Goal: Information Seeking & Learning: Learn about a topic

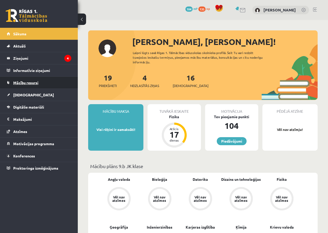
click at [20, 83] on span "Mācību resursi" at bounding box center [25, 82] width 25 height 5
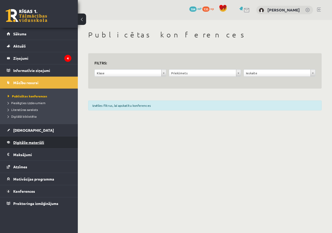
click at [33, 145] on link "Digitālie materiāli" at bounding box center [39, 142] width 65 height 12
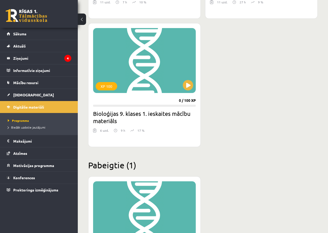
scroll to position [1003, 0]
click at [185, 84] on button at bounding box center [188, 85] width 10 height 10
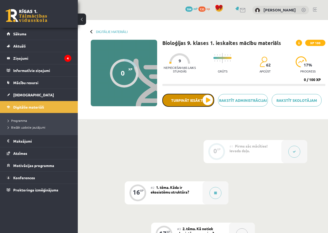
click at [190, 102] on button "Turpināt iesākto" at bounding box center [189, 100] width 52 height 13
click at [182, 90] on div "Bioloģijas 9. klases 1. ieskaites mācību materiāls XP 100 Nepieciešamais laiks …" at bounding box center [244, 78] width 163 height 77
click at [176, 98] on button "Turpināt iesākto" at bounding box center [189, 100] width 52 height 13
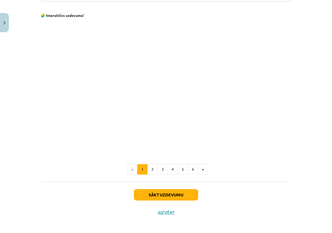
scroll to position [478, 0]
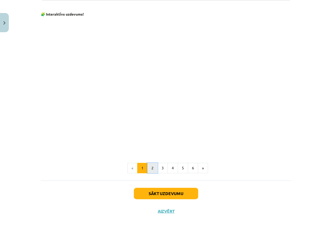
click at [151, 168] on button "2" at bounding box center [152, 168] width 10 height 10
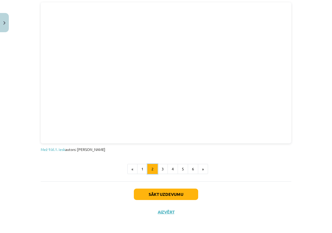
scroll to position [295, 0]
click at [168, 170] on button "4" at bounding box center [173, 169] width 10 height 10
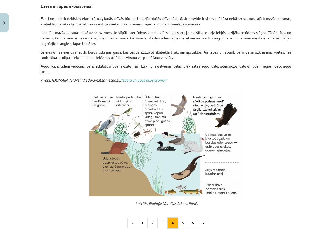
scroll to position [93, 0]
click at [161, 219] on button "3" at bounding box center [163, 223] width 10 height 10
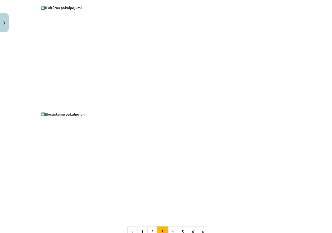
scroll to position [677, 0]
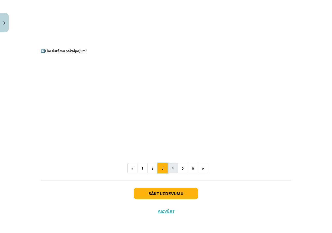
drag, startPoint x: 163, startPoint y: 166, endPoint x: 170, endPoint y: 171, distance: 8.6
click at [167, 169] on ul "« 1 2 3 4 5 6 »" at bounding box center [166, 168] width 251 height 10
click at [171, 170] on button "4" at bounding box center [173, 168] width 10 height 10
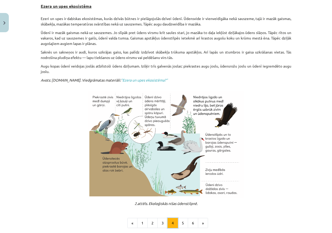
scroll to position [93, 0]
click at [183, 224] on button "5" at bounding box center [183, 223] width 10 height 10
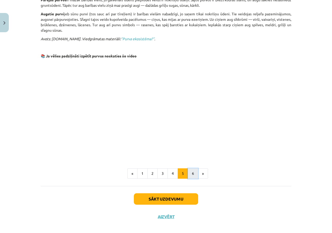
click at [191, 172] on button "6" at bounding box center [193, 173] width 10 height 10
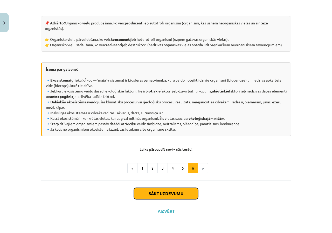
click at [172, 196] on button "Sākt uzdevumu" at bounding box center [166, 193] width 64 height 11
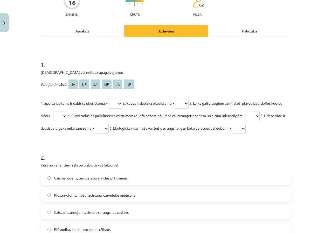
scroll to position [65, 0]
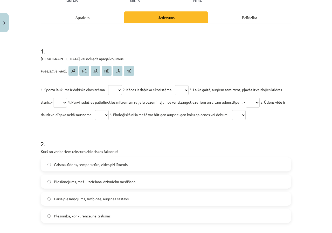
click at [118, 90] on select "** ** ** ** ** **" at bounding box center [115, 90] width 14 height 10
click at [154, 106] on p "1. Sporta laukums ir dabiska ekosistēma. - ** ** ** ** ** ** 2. Kāpas ir dabisk…" at bounding box center [166, 101] width 251 height 37
click at [67, 103] on select "** ** ** ** ** **" at bounding box center [60, 103] width 14 height 10
select select "**"
click at [64, 98] on select "** ** ** ** ** **" at bounding box center [60, 103] width 14 height 10
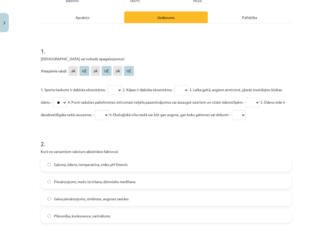
click at [67, 102] on select "** ** ** ** ** **" at bounding box center [60, 103] width 14 height 10
select select
click at [64, 98] on select "** ** ** ** ** **" at bounding box center [60, 103] width 14 height 10
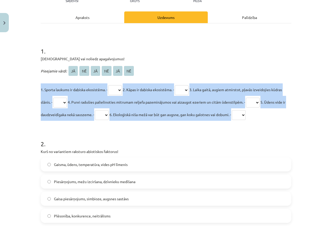
drag, startPoint x: 35, startPoint y: 89, endPoint x: 282, endPoint y: 118, distance: 249.7
click at [282, 118] on div "Mācību tēma: Bioloģijas 9. klases 1. ieskaites mācību materiāls #2 1. tēma. Kād…" at bounding box center [166, 116] width 332 height 233
copy p "1. Sporta laukums ir dabiska ekosistēma. - ** ** ** ** ** ** 2. Kāpas ir dabisk…"
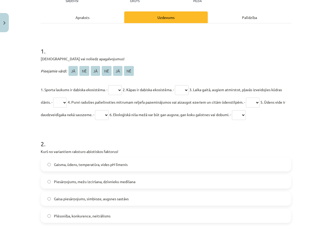
click at [118, 88] on select "** ** ** ** ** **" at bounding box center [115, 90] width 14 height 10
select select "**"
click at [109, 85] on select "** ** ** ** ** **" at bounding box center [115, 90] width 14 height 10
click at [181, 87] on select "** ** ** ** ** **" at bounding box center [182, 90] width 14 height 10
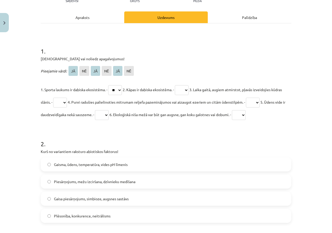
select select "**"
click at [180, 85] on select "** ** ** ** ** **" at bounding box center [182, 90] width 14 height 10
click at [67, 100] on select "** ** ** ** ** **" at bounding box center [60, 103] width 14 height 10
select select "**"
click at [64, 98] on select "** ** ** ** ** **" at bounding box center [60, 103] width 14 height 10
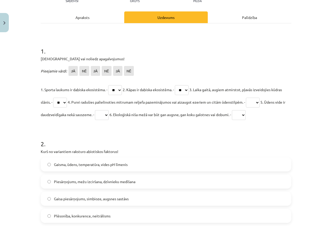
click at [260, 101] on select "** ** ** ** ** **" at bounding box center [253, 103] width 14 height 10
select select "**"
click at [260, 98] on select "** ** ** ** ** **" at bounding box center [253, 103] width 14 height 10
click at [109, 114] on select "** ** ** ** ** **" at bounding box center [102, 115] width 14 height 10
select select "**"
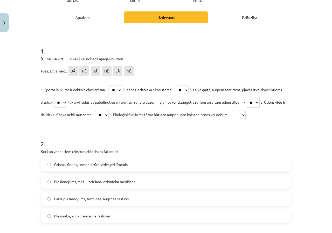
click at [109, 110] on select "** ** ** ** ** **" at bounding box center [102, 115] width 14 height 10
click at [246, 118] on select "** ** ** ** ** **" at bounding box center [239, 115] width 14 height 10
click at [246, 110] on select "** ** ** ** ** **" at bounding box center [239, 115] width 14 height 10
click at [246, 113] on select "** ** ** ** ** **" at bounding box center [239, 115] width 14 height 10
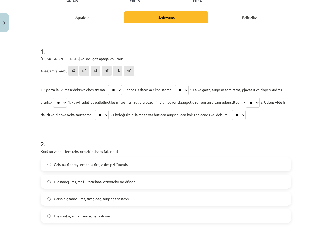
click at [246, 114] on select "** ** ** ** ** **" at bounding box center [239, 115] width 14 height 10
select select "**"
click at [246, 110] on select "** ** ** ** ** **" at bounding box center [239, 115] width 14 height 10
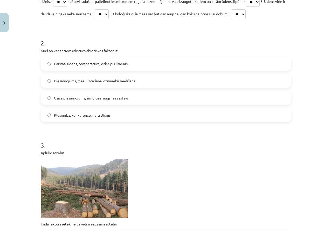
scroll to position [169, 0]
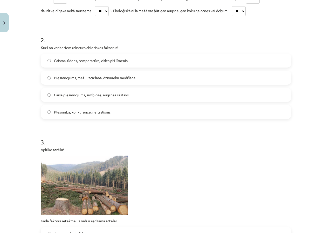
click at [70, 114] on span "Plēsonība, konkurence, neitrālisms" at bounding box center [82, 111] width 57 height 5
click at [69, 62] on span "Gaisma, ūdens, temperatūra, vides pH līmenis" at bounding box center [91, 60] width 74 height 5
drag, startPoint x: 56, startPoint y: 67, endPoint x: 53, endPoint y: 64, distance: 3.7
click at [56, 67] on div "Gaisma, ūdens, temperatūra, vides pH līmenis" at bounding box center [166, 60] width 251 height 14
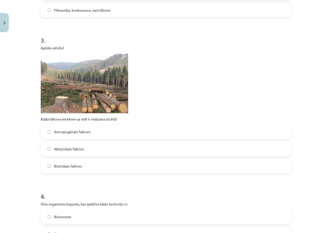
scroll to position [273, 0]
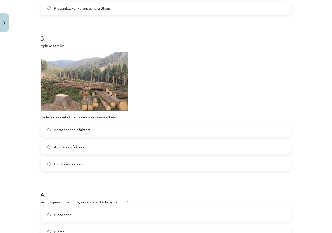
click at [78, 163] on span "Biotiskais faktors" at bounding box center [68, 163] width 28 height 5
drag, startPoint x: 37, startPoint y: 116, endPoint x: 129, endPoint y: 113, distance: 92.5
click at [129, 113] on div "16 XP Saņemsi Grūts 62 pilda Apraksts Uzdevums Palīdzība 1 . Apstiprini vai nol…" at bounding box center [166, 157] width 257 height 790
click at [30, 119] on div "Mācību tēma: Bioloģijas 9. klases 1. ieskaites mācību materiāls #2 1. tēma. Kād…" at bounding box center [166, 116] width 332 height 233
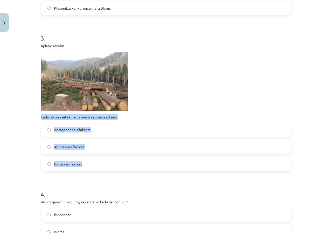
drag, startPoint x: 38, startPoint y: 117, endPoint x: 104, endPoint y: 157, distance: 77.1
click at [104, 157] on div "16 XP Saņemsi Grūts 62 pilda Apraksts Uzdevums Palīdzība 1 . Apstiprini vai nol…" at bounding box center [166, 157] width 257 height 790
copy div "Kāda faktora ietekme uz vidi ir redzama attēlā? Antropogēnais faktors Abiotiska…"
click at [199, 123] on label "Antropogēnais faktors" at bounding box center [166, 129] width 250 height 13
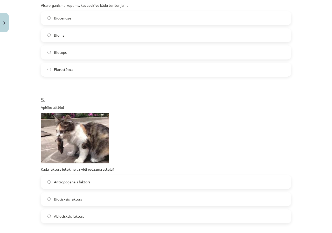
scroll to position [449, 0]
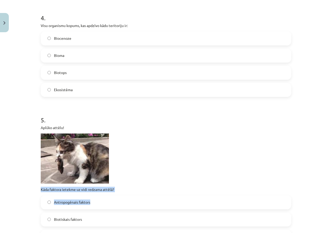
drag, startPoint x: 35, startPoint y: 189, endPoint x: 140, endPoint y: 196, distance: 105.3
click at [140, 196] on div "Mācību tēma: Bioloģijas 9. klases 1. ieskaites mācību materiāls #2 1. tēma. Kād…" at bounding box center [166, 116] width 332 height 233
click at [142, 194] on div "5 . Aplūko attēlu! Kāda faktora ietekme uz vidi redzama attēlā? Antropogēnais f…" at bounding box center [166, 175] width 251 height 136
click at [25, 183] on div "Mācību tēma: Bioloģijas 9. klases 1. ieskaites mācību materiāls #2 1. tēma. Kād…" at bounding box center [166, 116] width 332 height 233
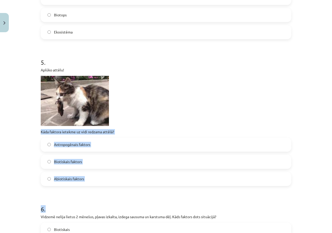
scroll to position [527, 0]
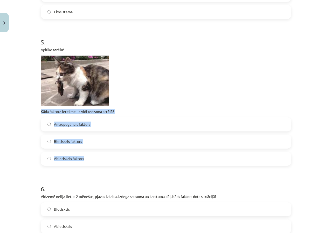
drag, startPoint x: 44, startPoint y: 187, endPoint x: 89, endPoint y: 163, distance: 51.5
copy div "Kāda faktora ietekme uz vidi redzama attēlā? Antropogēnais faktors Biotiskais f…"
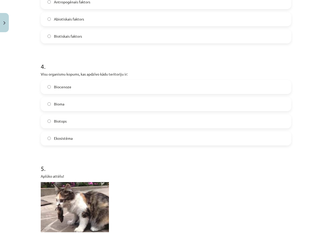
scroll to position [371, 0]
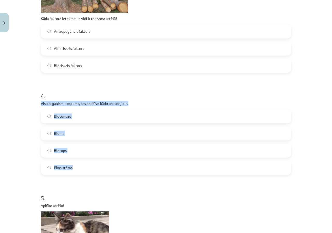
drag, startPoint x: 46, startPoint y: 102, endPoint x: 110, endPoint y: 162, distance: 87.6
click at [110, 162] on div "Mācību tēma: Bioloģijas 9. klases 1. ieskaites mācību materiāls #2 1. tēma. Kād…" at bounding box center [166, 116] width 332 height 233
copy div "Visu organismu kopums, kas apdzīvo kādu teritoriju ir: Biocenoze Bioma Biotops …"
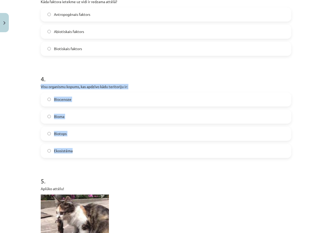
scroll to position [475, 0]
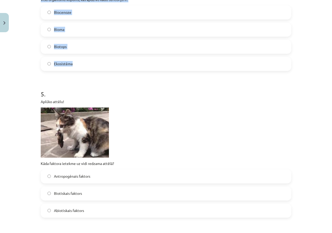
click at [45, 13] on label "Biocenoze" at bounding box center [166, 12] width 250 height 13
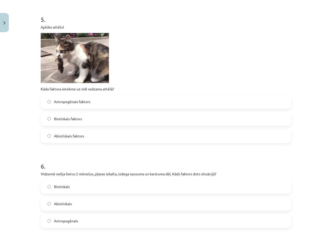
scroll to position [605, 0]
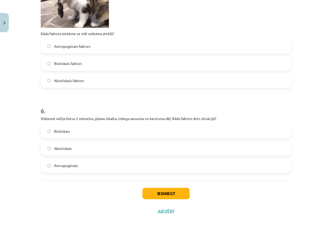
click at [62, 146] on span "Abiotiskais" at bounding box center [63, 148] width 18 height 5
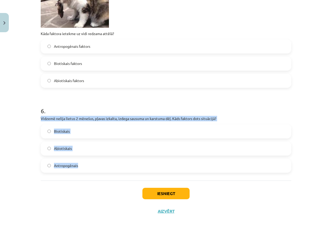
drag, startPoint x: 38, startPoint y: 119, endPoint x: 99, endPoint y: 166, distance: 77.2
copy div "Vidzemē nelija lietus 2 mēnešus, pļavas izkalta, izdega sausuma un karstuma dēļ…"
click at [166, 191] on button "Iesniegt" at bounding box center [166, 193] width 47 height 11
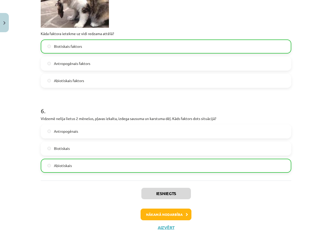
click at [109, 83] on label "Abiotiskais faktors" at bounding box center [166, 80] width 250 height 13
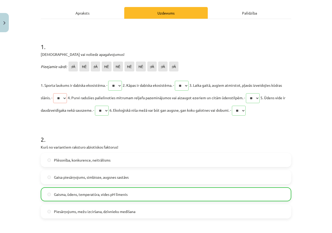
scroll to position [78, 0]
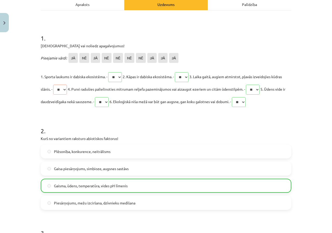
click at [76, 80] on p "1. Sporta laukums ir dabiska ekosistēma. - ** ** ** ** ** ** ** ** ** ** 2. Kāp…" at bounding box center [166, 88] width 251 height 37
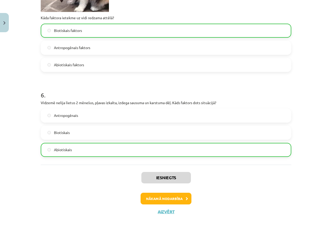
scroll to position [621, 0]
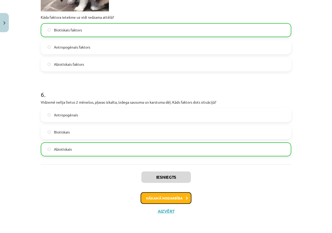
click at [182, 199] on button "Nākamā nodarbība" at bounding box center [166, 198] width 51 height 12
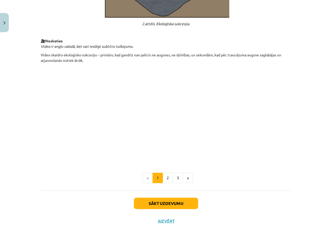
scroll to position [507, 0]
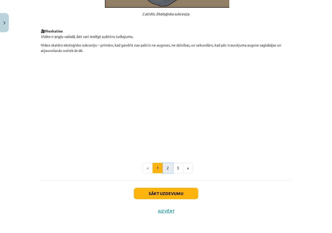
click at [163, 169] on button "2" at bounding box center [168, 168] width 10 height 10
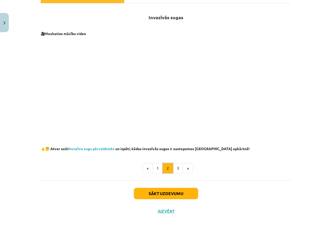
scroll to position [85, 0]
click at [174, 168] on button "3" at bounding box center [178, 168] width 10 height 10
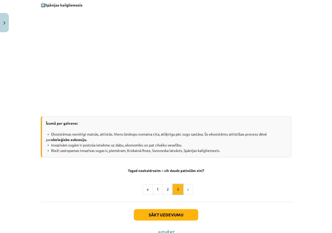
scroll to position [485, 0]
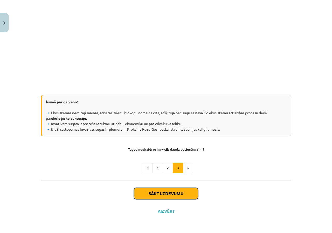
click at [173, 193] on button "Sākt uzdevumu" at bounding box center [166, 193] width 64 height 11
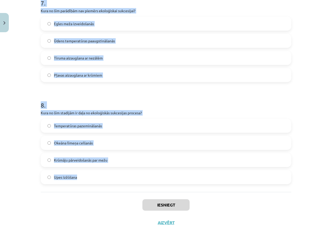
scroll to position [737, 0]
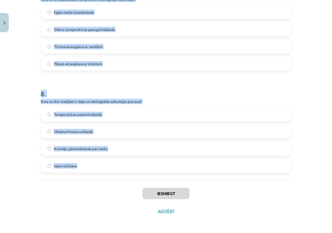
drag, startPoint x: 31, startPoint y: 102, endPoint x: 108, endPoint y: 168, distance: 101.1
click at [108, 168] on div "Mācību tēma: Bioloģijas 9. klases 1. ieskaites mācību materiāls #3 2. tēma. Kā …" at bounding box center [166, 116] width 332 height 233
copy form "1 . Kas ir ekoloģiskā sukcesija? Klimata izmaiņas, kas ietekmē ekosistēmas Biok…"
click at [111, 106] on div "8 . Kura no šīm stadijām ir daļa no ekoloģiskās sukcesijas procesa? Temperatūra…" at bounding box center [166, 127] width 251 height 92
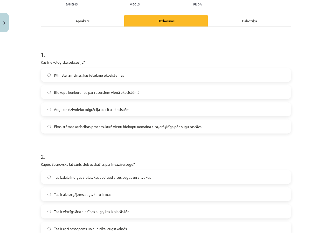
scroll to position [0, 0]
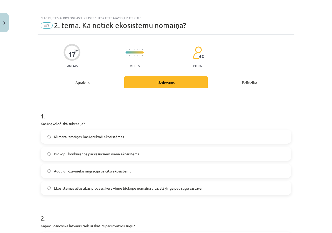
click at [79, 83] on div "Apraksts" at bounding box center [83, 82] width 84 height 12
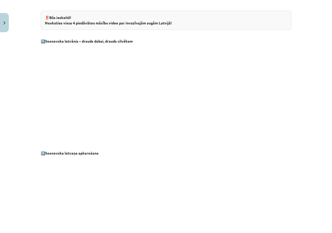
scroll to position [13, 0]
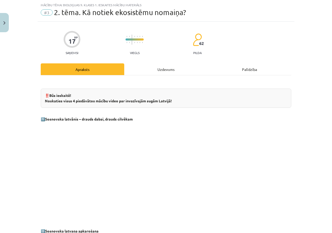
click at [153, 68] on div "Uzdevums" at bounding box center [166, 69] width 84 height 12
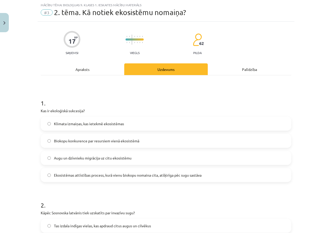
click at [66, 71] on div "Apraksts" at bounding box center [83, 69] width 84 height 12
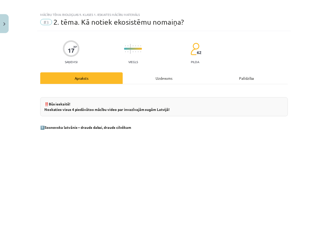
scroll to position [0, 0]
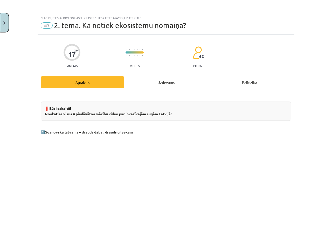
click at [2, 29] on button "Close" at bounding box center [4, 22] width 9 height 19
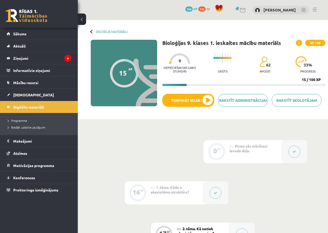
click at [84, 21] on button at bounding box center [82, 19] width 8 height 11
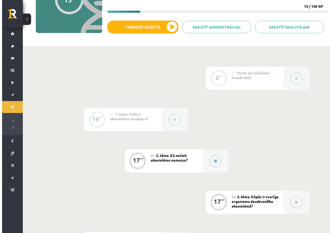
scroll to position [78, 0]
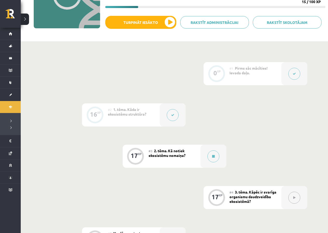
click at [286, 75] on div at bounding box center [295, 73] width 26 height 23
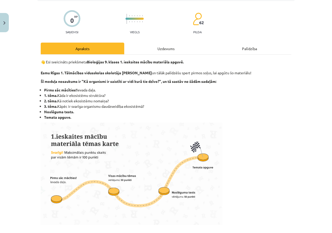
scroll to position [0, 0]
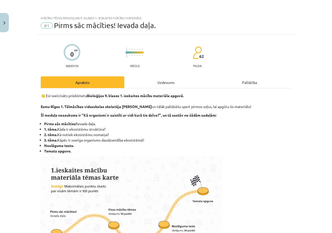
click at [156, 81] on div "Uzdevums" at bounding box center [166, 82] width 84 height 12
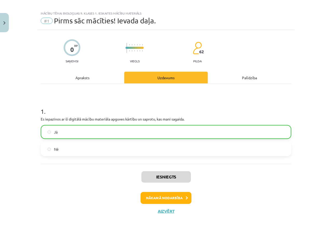
click at [235, 82] on div "Palīdzība" at bounding box center [250, 78] width 84 height 12
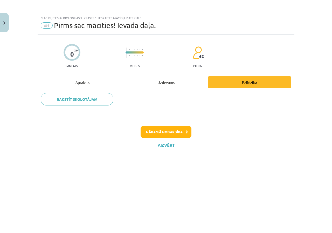
scroll to position [0, 0]
click at [203, 84] on div "Uzdevums" at bounding box center [166, 82] width 84 height 12
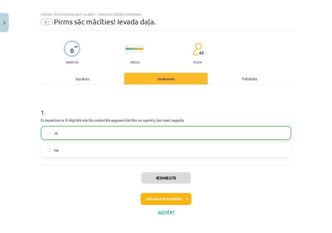
scroll to position [5, 0]
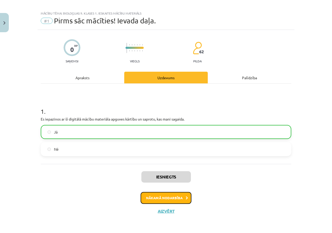
click at [176, 202] on button "Nākamā nodarbība" at bounding box center [166, 198] width 51 height 12
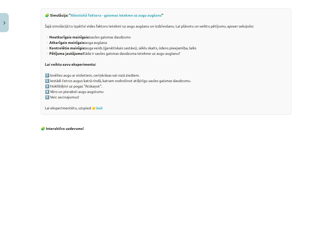
scroll to position [494, 0]
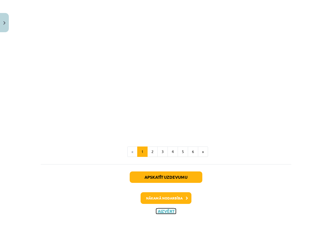
click at [165, 210] on button "Aizvērt" at bounding box center [166, 210] width 20 height 5
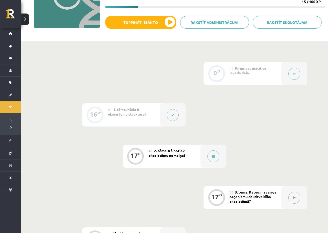
drag, startPoint x: 241, startPoint y: 76, endPoint x: 284, endPoint y: 75, distance: 42.8
click at [243, 75] on div "#1 Pirms sāc mācīties! Ievada daļa." at bounding box center [256, 73] width 52 height 23
click at [296, 73] on icon at bounding box center [294, 73] width 3 height 3
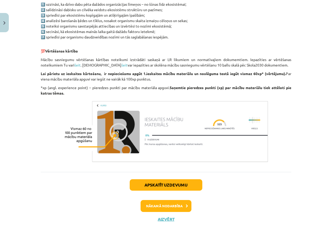
scroll to position [285, 0]
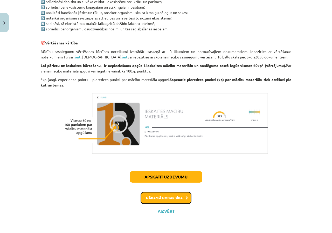
click at [151, 200] on button "Nākamā nodarbība" at bounding box center [166, 198] width 51 height 12
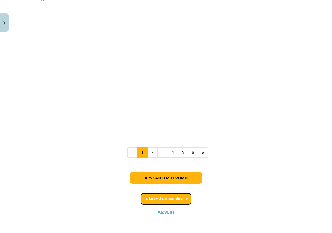
scroll to position [494, 0]
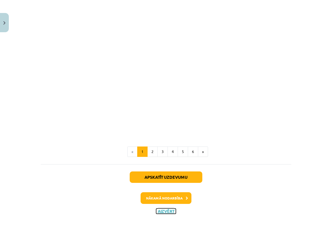
click at [163, 210] on button "Aizvērt" at bounding box center [166, 210] width 20 height 5
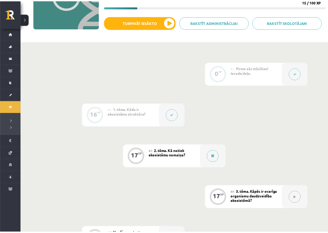
scroll to position [0, 0]
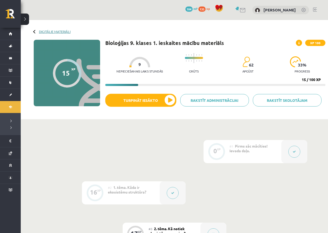
drag, startPoint x: 37, startPoint y: 33, endPoint x: 42, endPoint y: 32, distance: 4.8
click at [39, 33] on div "Digitālie materiāli 15 XP XP 100 15 / 100 XP Bioloģijas 9. klases 1. ieskaites …" at bounding box center [175, 69] width 308 height 99
click at [43, 32] on link "Digitālie materiāli" at bounding box center [55, 32] width 32 height 4
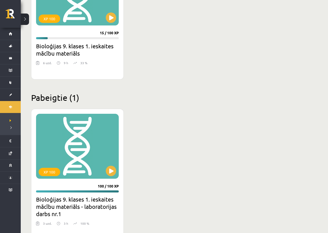
scroll to position [777, 0]
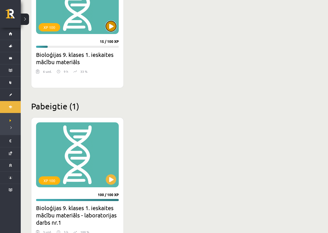
click at [112, 26] on button at bounding box center [111, 26] width 10 height 10
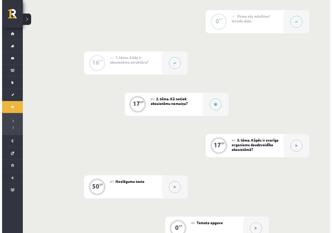
scroll to position [52, 0]
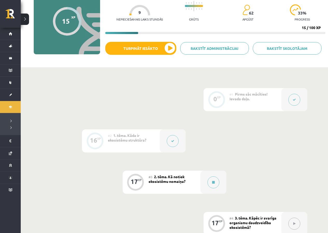
click at [297, 104] on button at bounding box center [295, 100] width 12 height 12
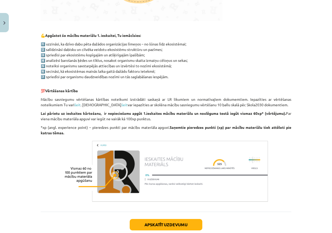
scroll to position [285, 0]
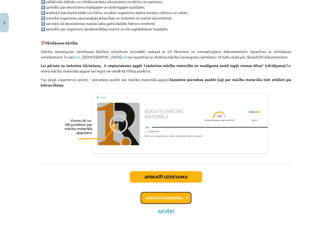
click at [174, 201] on button "Nākamā nodarbība" at bounding box center [166, 198] width 51 height 12
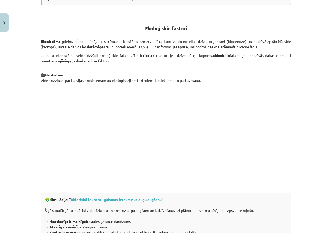
scroll to position [169, 0]
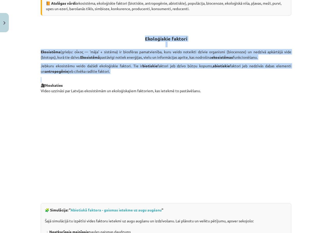
drag, startPoint x: 141, startPoint y: 40, endPoint x: 172, endPoint y: 76, distance: 46.9
click at [172, 76] on div "Kāda ir ekosistēmu struktūra? 💪 Apgūstot šo tēmu, tu: 🔸 izpratīsi dzīvo sistēmu…" at bounding box center [166, 192] width 251 height 536
copy div "Ekoloģiskie faktori Ekosistēma (grieķu: οἶκος — 'māja' + sistēma) ir biosfēras …"
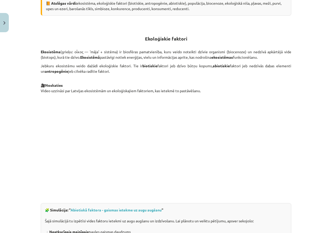
click at [61, 136] on p at bounding box center [166, 144] width 251 height 95
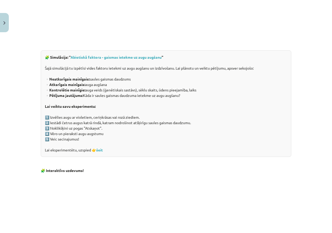
scroll to position [325, 0]
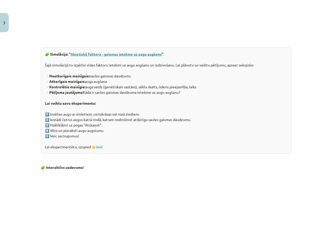
click at [101, 54] on link "Abiotiskā faktora - gaismas ietekme uz augu augšanu" at bounding box center [116, 54] width 91 height 5
click at [98, 147] on link "šeit" at bounding box center [99, 146] width 6 height 5
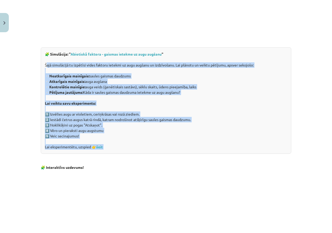
drag, startPoint x: 62, startPoint y: 69, endPoint x: 161, endPoint y: 153, distance: 130.8
click at [161, 153] on div "🧩 Simulācija: " Abiotiskā faktora - gaismas ietekme uz augu augšanu " Šajā simu…" at bounding box center [166, 100] width 251 height 106
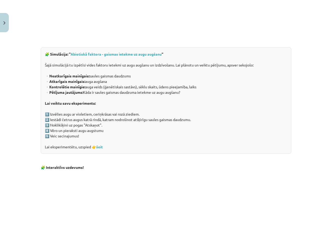
click at [25, 48] on div "Mācību tēma: Bioloģijas 9. klases 1. ieskaites mācību materiāls #2 1. tēma. Kād…" at bounding box center [166, 116] width 332 height 233
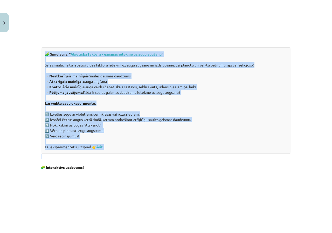
drag, startPoint x: 40, startPoint y: 51, endPoint x: 149, endPoint y: 156, distance: 150.6
click at [149, 156] on div "Kāda ir ekosistēmu struktūra? 💪 Apgūstot šo tēmu, tu: 🔸 izpratīsi dzīvo sistēmu…" at bounding box center [166, 36] width 251 height 536
copy div "🧩 Simulācija: " Abiotiskā faktora - gaismas ietekme uz augu augšanu " Šajā simu…"
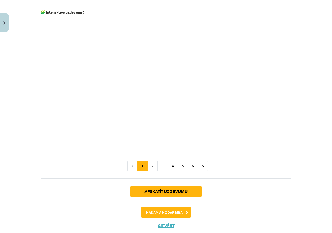
scroll to position [480, 0]
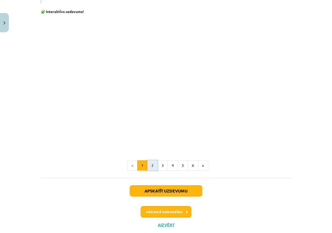
click at [151, 168] on button "2" at bounding box center [152, 165] width 10 height 10
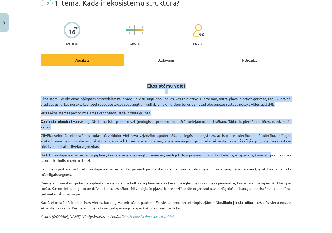
scroll to position [182, 0]
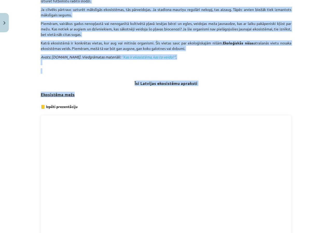
drag, startPoint x: 138, startPoint y: 107, endPoint x: 214, endPoint y: 90, distance: 77.1
click at [214, 90] on div "Ekosistēmu veidi Ekosistēmu veido divas obligātas sastāvdaļas: tā ir vide un vi…" at bounding box center [166, 88] width 251 height 354
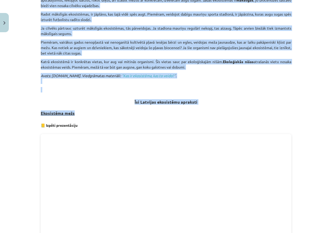
scroll to position [156, 0]
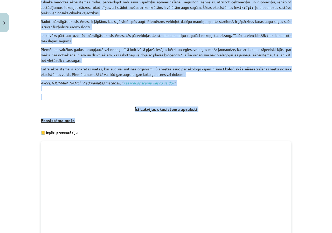
copy div "Ekosistēmu veidi Ekosistēmu veido divas obligātas sastāvdaļas: tā ir vide un vi…"
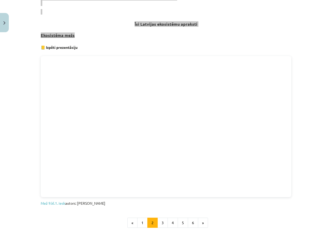
scroll to position [234, 0]
